Goal: Download file/media

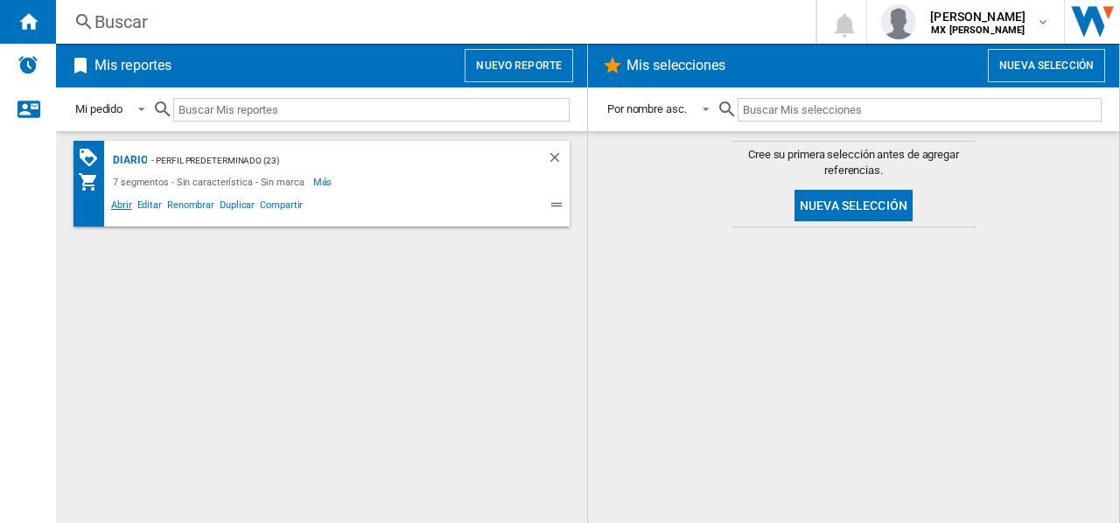
click at [126, 207] on span "Abrir" at bounding box center [122, 207] width 26 height 21
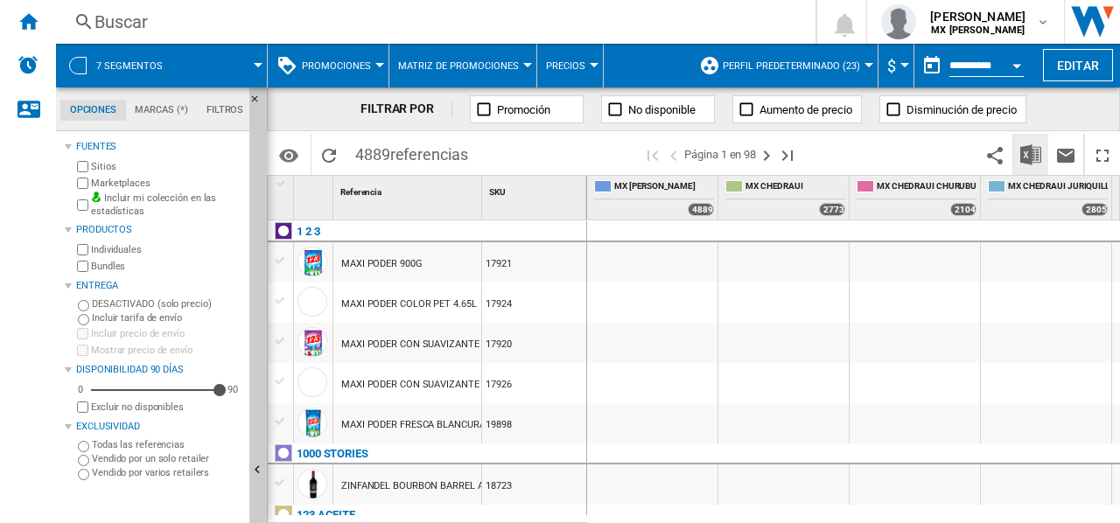
click at [1029, 150] on img "Descargar en Excel" at bounding box center [1031, 154] width 21 height 21
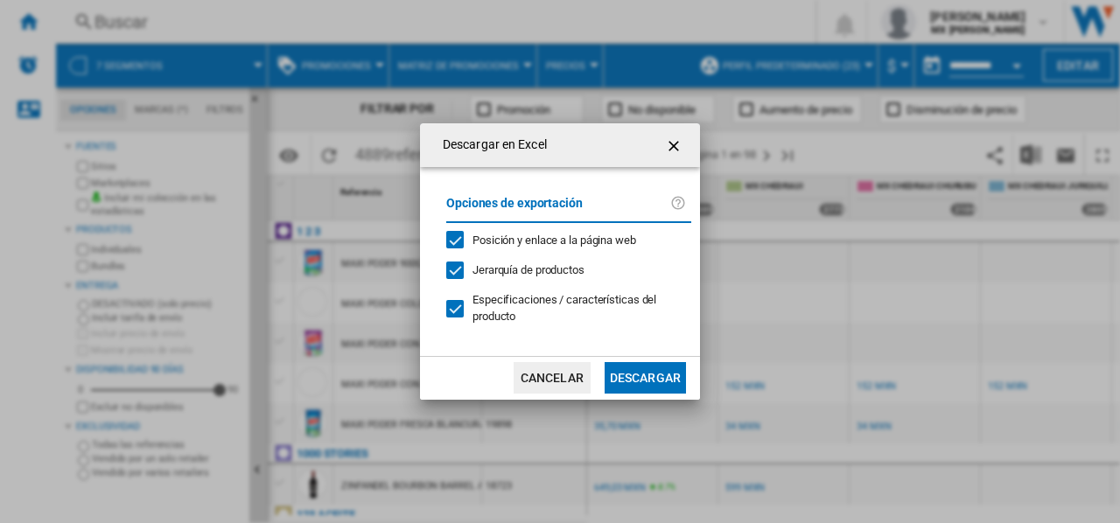
click at [664, 394] on button "Descargar" at bounding box center [645, 378] width 81 height 32
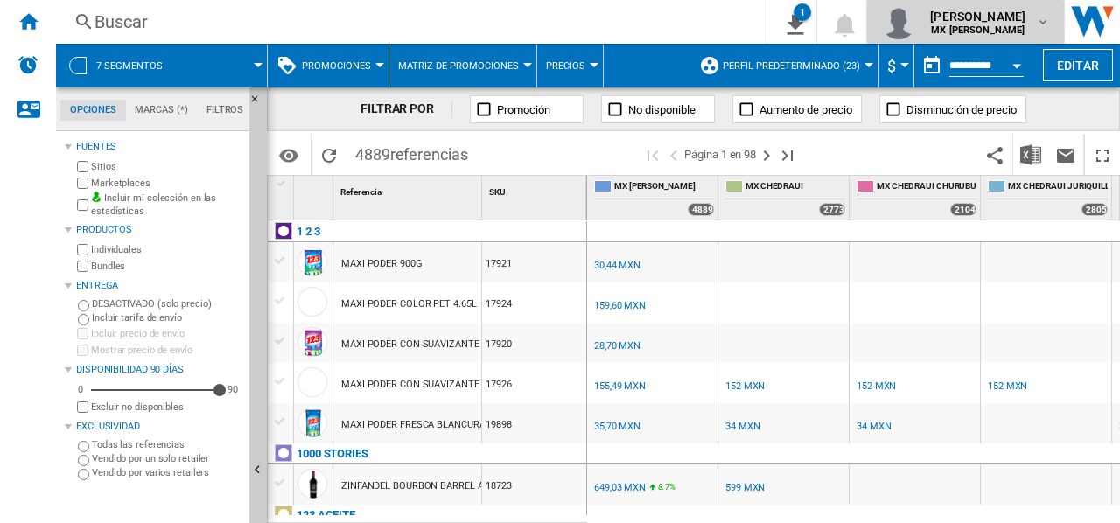
click at [957, 30] on b "MX JUSTO" at bounding box center [978, 30] width 94 height 11
